Goal: Task Accomplishment & Management: Use online tool/utility

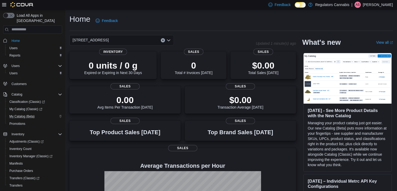
scroll to position [51, 0]
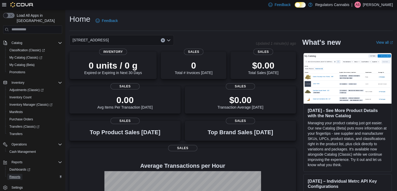
click at [15, 175] on span "Reports" at bounding box center [14, 177] width 11 height 4
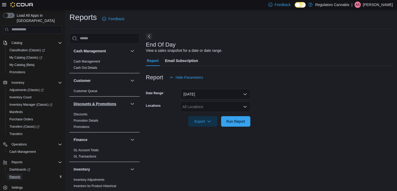
scroll to position [78, 0]
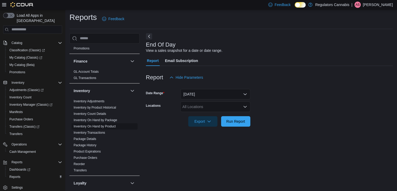
click at [110, 126] on link "Inventory On Hand by Product" at bounding box center [95, 126] width 42 height 4
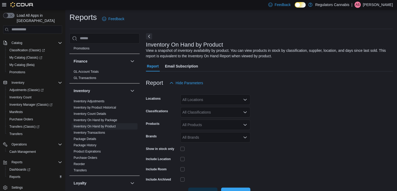
scroll to position [18, 0]
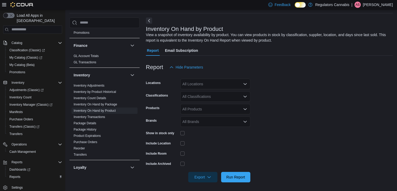
click at [195, 84] on div "All Locations" at bounding box center [216, 84] width 70 height 10
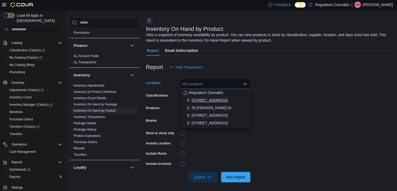
click at [202, 99] on span "[STREET_ADDRESS]" at bounding box center [210, 99] width 36 height 5
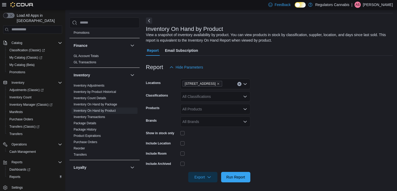
click at [354, 89] on form "Locations [STREET_ADDRESS] Classifications All Classifications Products All Pro…" at bounding box center [269, 127] width 247 height 110
click at [214, 94] on div "All Classifications" at bounding box center [216, 96] width 70 height 10
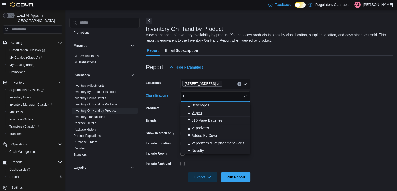
type input "*"
click at [208, 114] on div "Vapes" at bounding box center [216, 112] width 64 height 5
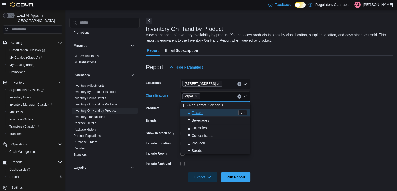
click at [326, 116] on form "Locations [STREET_ADDRESS] Classifications Vapes Combo box. Selected. Vapes. Pr…" at bounding box center [269, 127] width 247 height 110
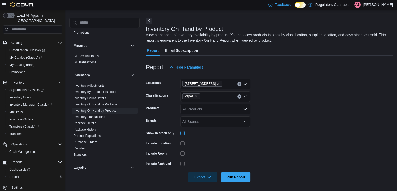
click at [181, 135] on div at bounding box center [216, 133] width 70 height 8
click at [238, 176] on span "Run Report" at bounding box center [236, 176] width 19 height 5
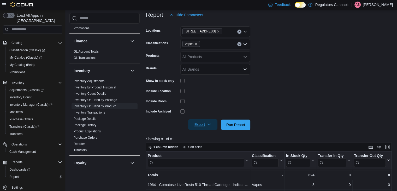
click at [196, 125] on span "Export" at bounding box center [203, 124] width 23 height 10
click at [193, 133] on span "Export to Excel" at bounding box center [204, 135] width 24 height 4
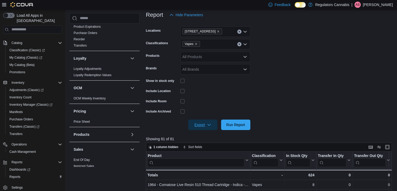
scroll to position [287, 0]
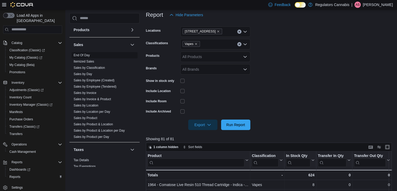
click at [85, 55] on link "End Of Day" at bounding box center [82, 55] width 16 height 4
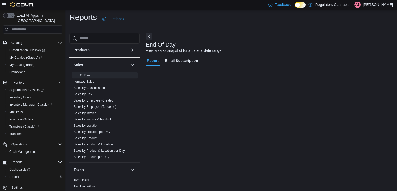
scroll to position [2, 0]
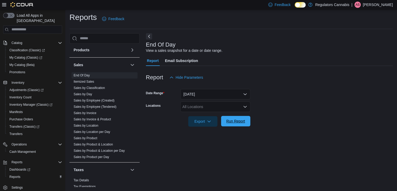
click at [237, 122] on span "Run Report" at bounding box center [236, 120] width 19 height 5
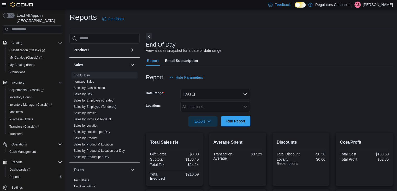
scroll to position [102, 0]
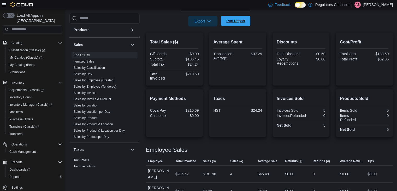
click at [239, 20] on span "Run Report" at bounding box center [236, 20] width 19 height 5
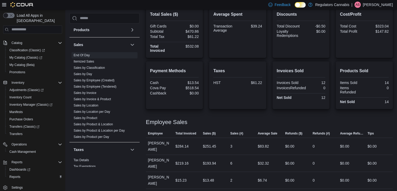
scroll to position [77, 0]
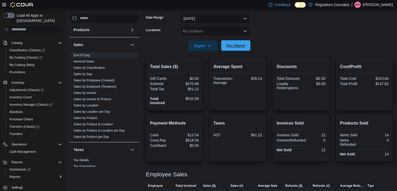
click at [235, 46] on span "Run Report" at bounding box center [236, 45] width 19 height 5
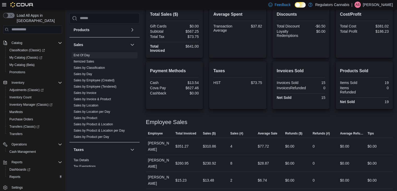
scroll to position [51, 0]
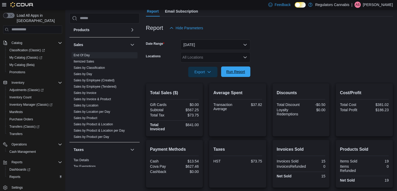
click at [232, 73] on span "Run Report" at bounding box center [236, 71] width 19 height 5
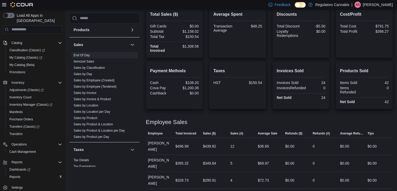
scroll to position [77, 0]
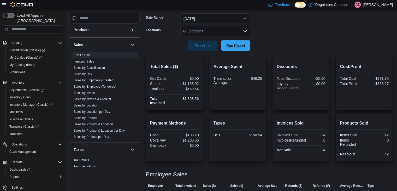
click at [235, 46] on span "Run Report" at bounding box center [236, 45] width 19 height 5
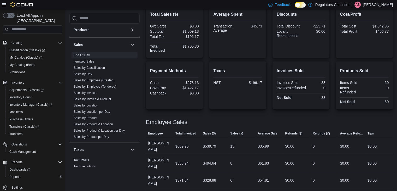
scroll to position [0, 0]
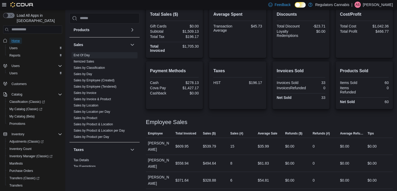
click at [17, 39] on span "Home" at bounding box center [15, 41] width 8 height 4
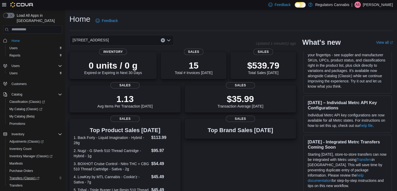
scroll to position [51, 0]
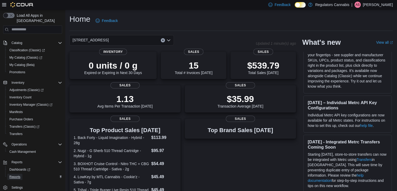
click at [13, 175] on span "Reports" at bounding box center [14, 177] width 11 height 4
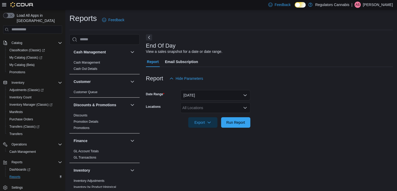
scroll to position [2, 0]
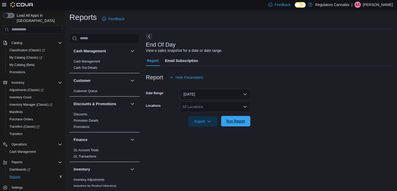
click at [239, 120] on span "Run Report" at bounding box center [236, 120] width 19 height 5
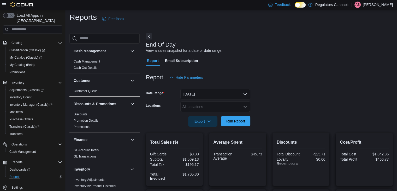
click at [239, 120] on span "Run Report" at bounding box center [236, 120] width 19 height 5
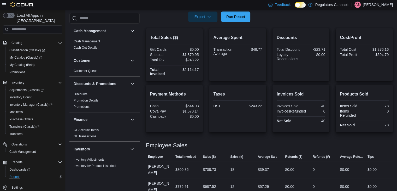
scroll to position [130, 0]
